Goal: Navigation & Orientation: Find specific page/section

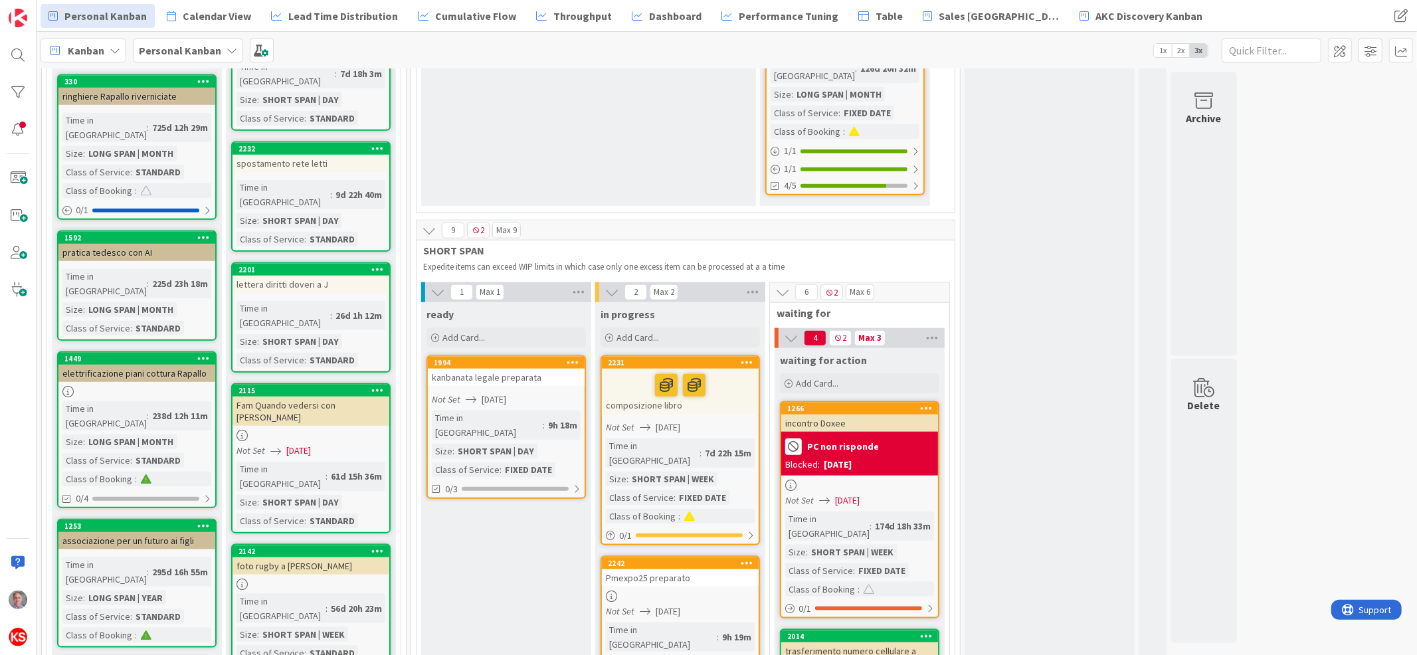
scroll to position [1171, 0]
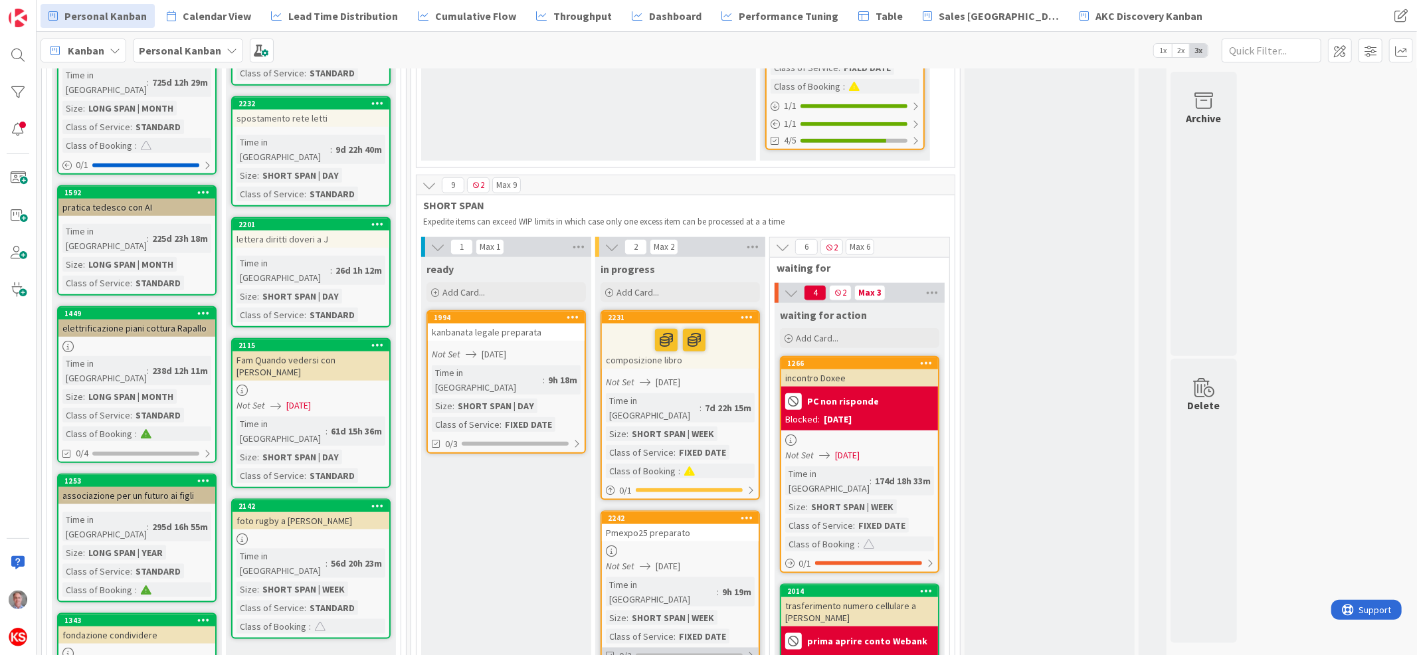
click at [745, 648] on div "0/2" at bounding box center [680, 656] width 157 height 17
click at [705, 545] on div at bounding box center [680, 550] width 157 height 11
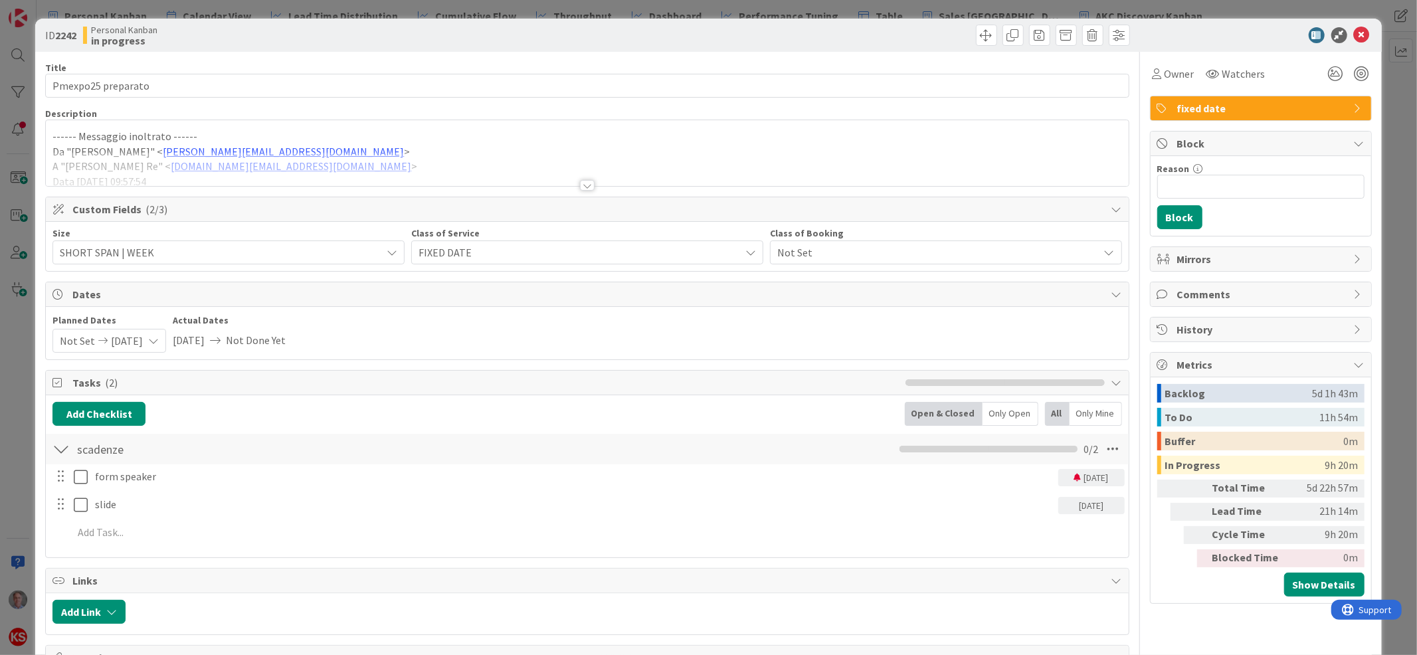
click at [569, 185] on div at bounding box center [587, 169] width 1082 height 34
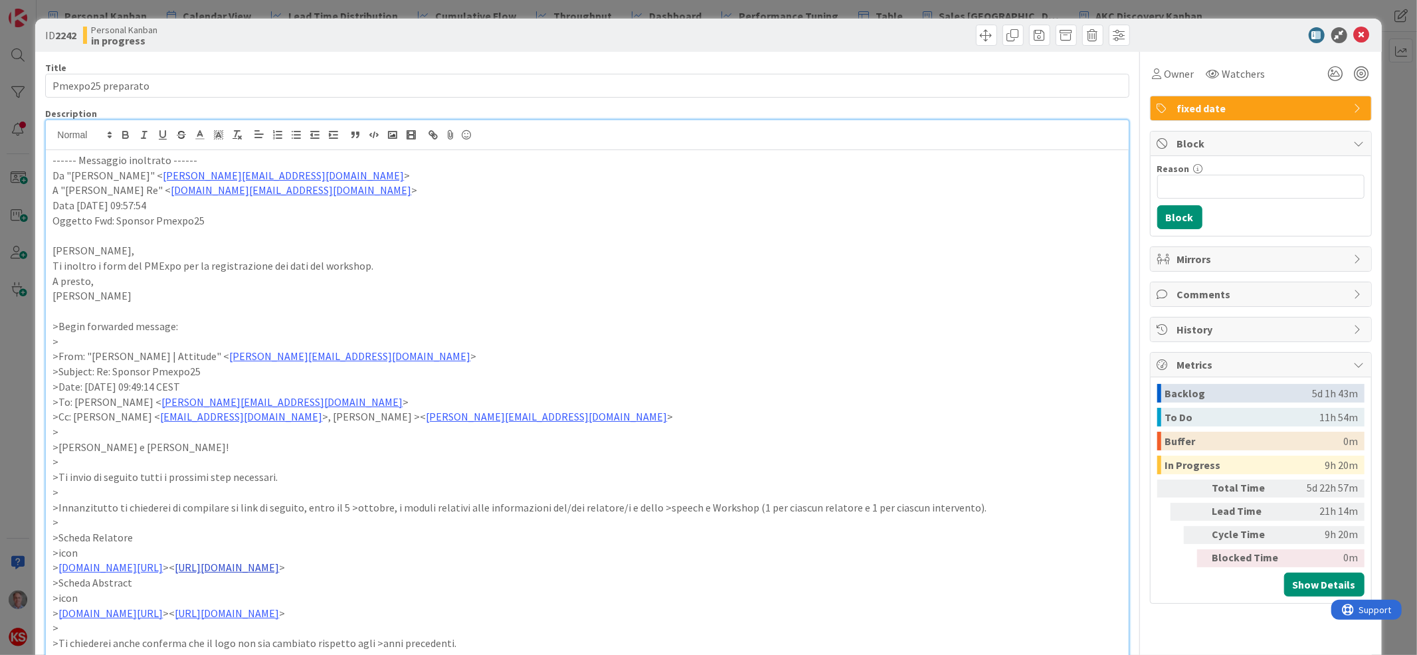
click at [272, 569] on link "https://forms.gle/Mhu9rGCeNwG7ymbt9" at bounding box center [227, 567] width 104 height 13
click at [549, 442] on p ">Buongiorno Luca e ben trovato!" at bounding box center [586, 447] width 1069 height 15
click at [1354, 36] on icon at bounding box center [1362, 35] width 16 height 16
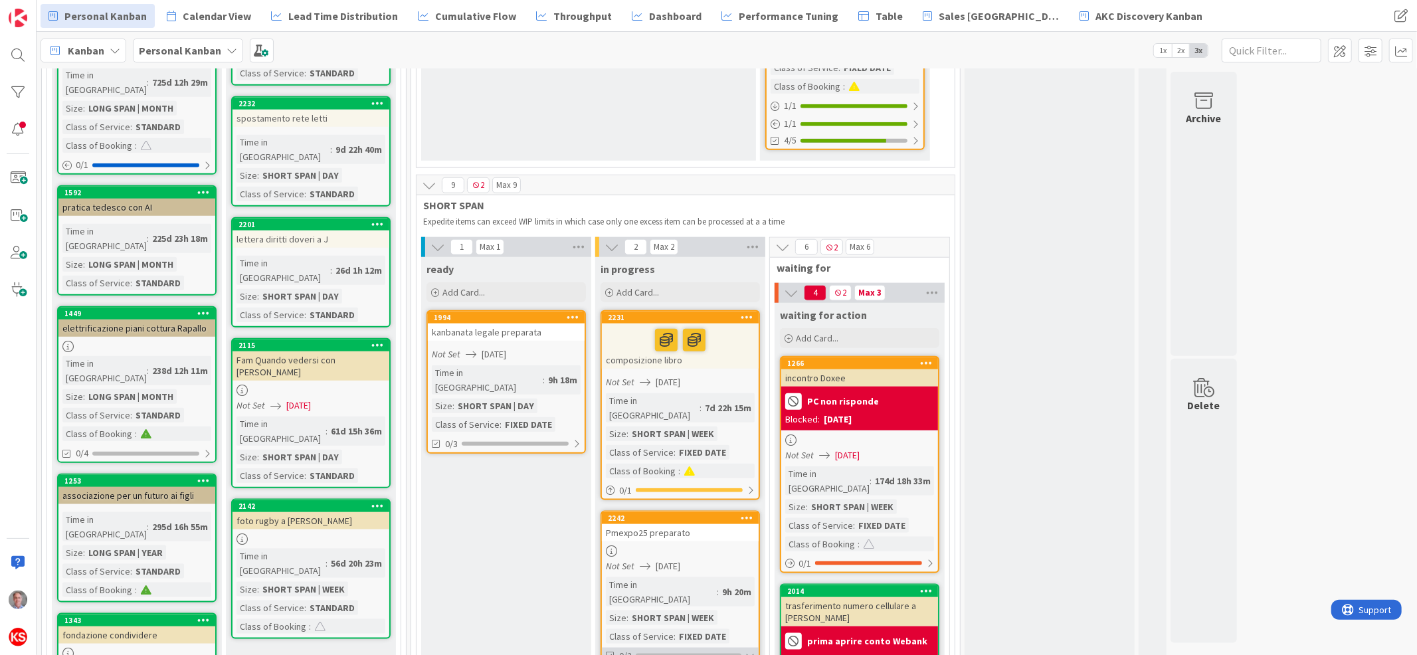
click at [749, 650] on div at bounding box center [749, 655] width 9 height 11
